Goal: Find specific page/section: Find specific page/section

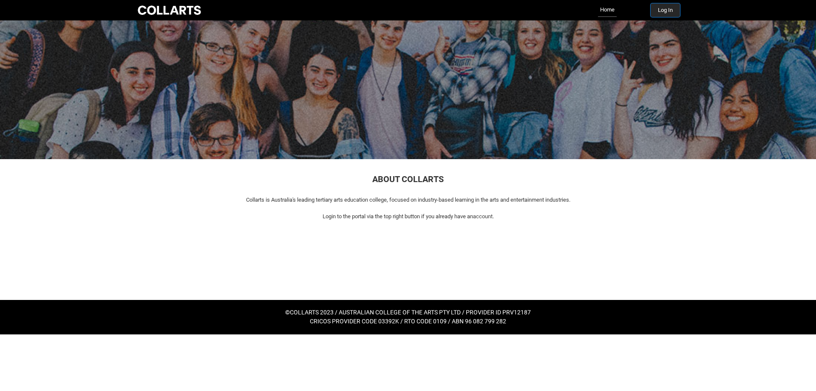
click at [666, 9] on button "Log In" at bounding box center [665, 10] width 29 height 14
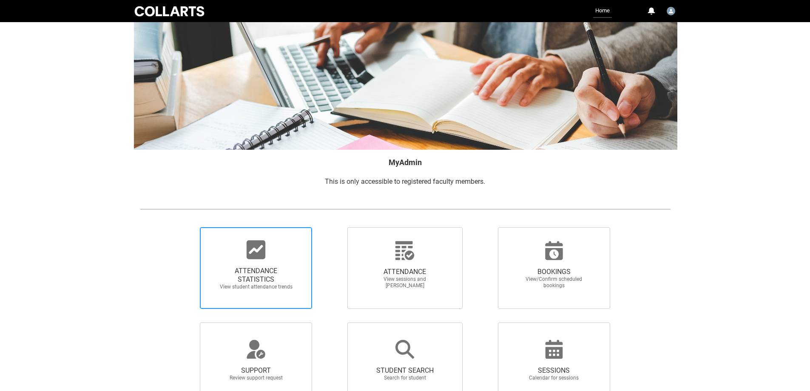
click at [247, 256] on icon at bounding box center [256, 249] width 20 height 20
click at [186, 227] on input "ATTENDANCE STATISTICS View student attendance trends" at bounding box center [185, 227] width 0 height 0
radio input "true"
